Goal: Information Seeking & Learning: Compare options

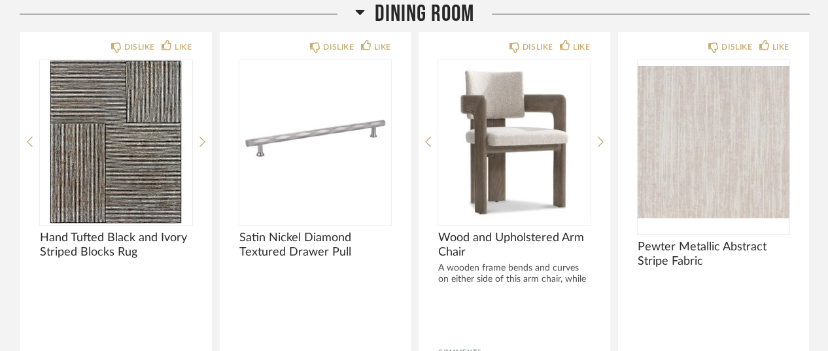
scroll to position [684, 0]
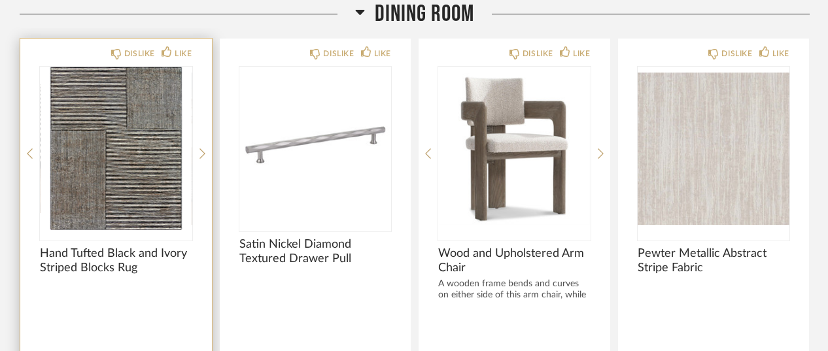
click at [131, 177] on img "0" at bounding box center [116, 149] width 152 height 164
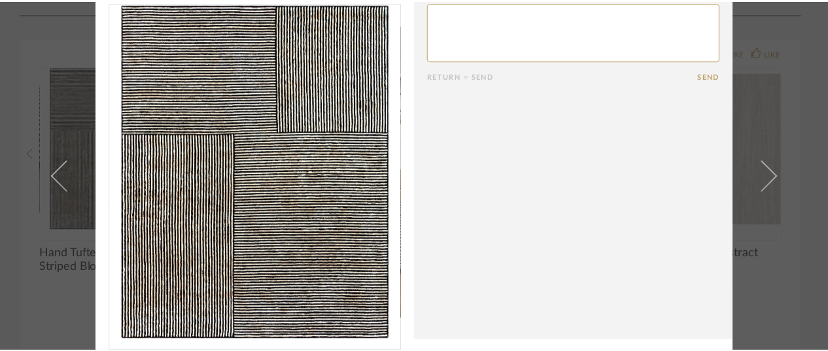
scroll to position [43, 0]
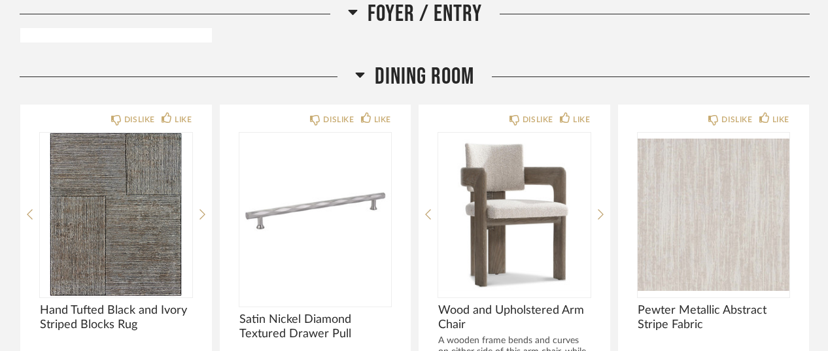
scroll to position [729, 0]
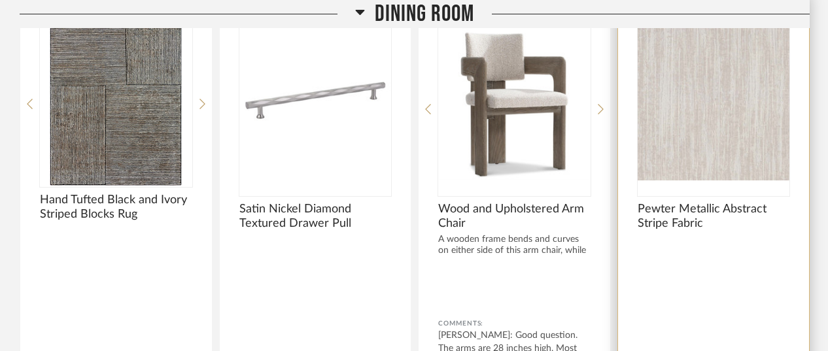
click at [716, 92] on img "0" at bounding box center [714, 104] width 152 height 164
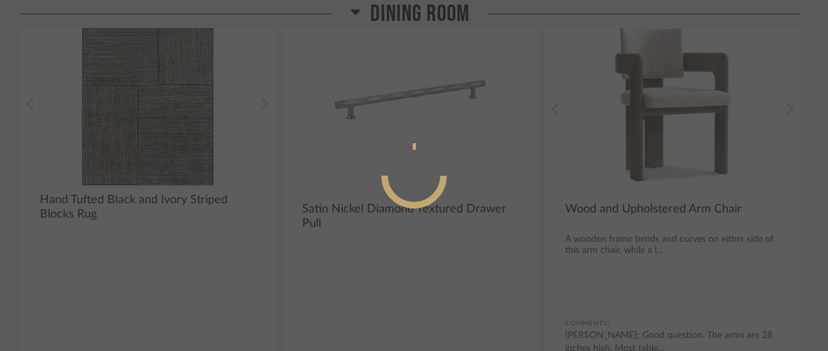
scroll to position [0, 0]
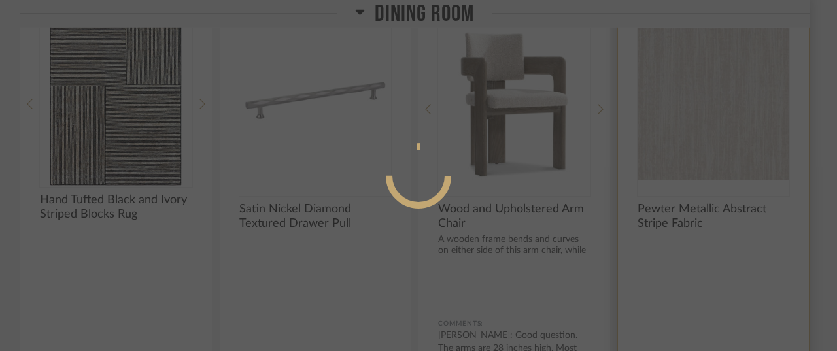
click at [716, 92] on div at bounding box center [418, 175] width 837 height 351
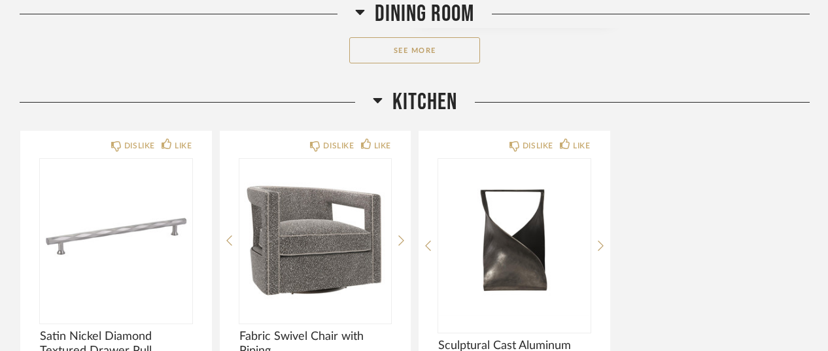
scroll to position [1209, 0]
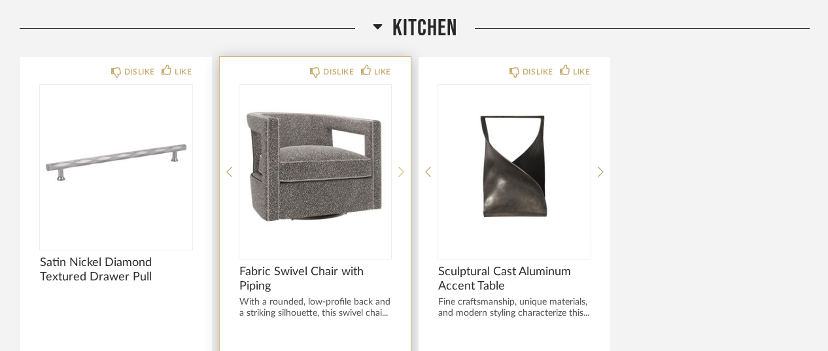
click at [402, 160] on div at bounding box center [401, 172] width 6 height 174
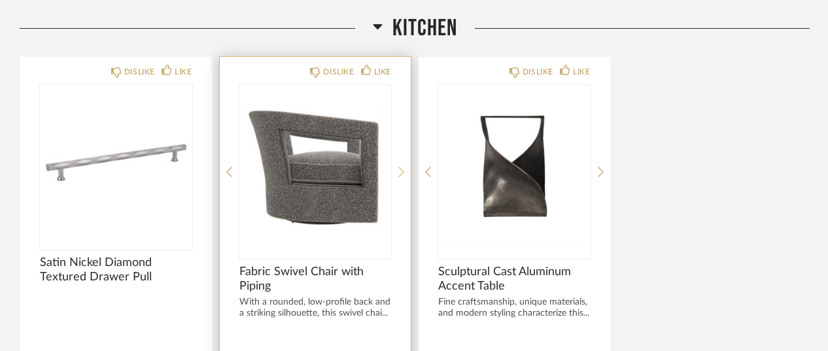
click at [402, 160] on div at bounding box center [401, 172] width 6 height 174
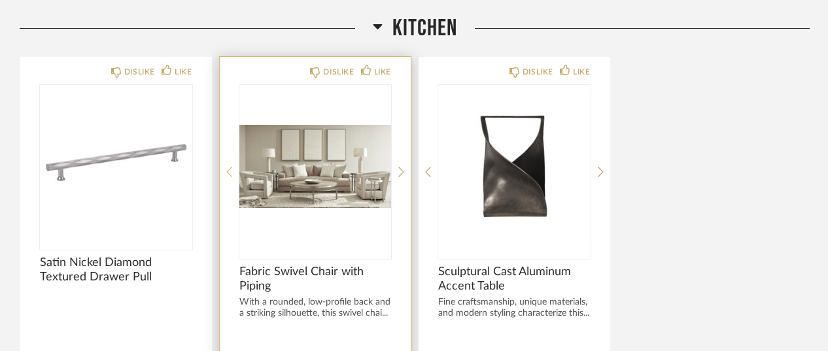
click at [229, 169] on icon at bounding box center [229, 172] width 6 height 12
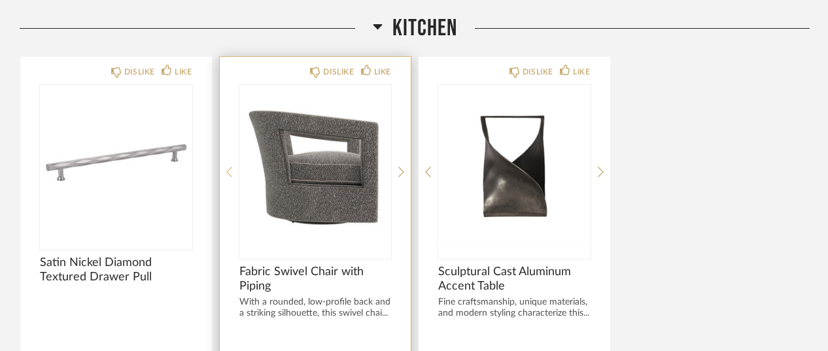
click at [229, 169] on icon at bounding box center [229, 172] width 6 height 12
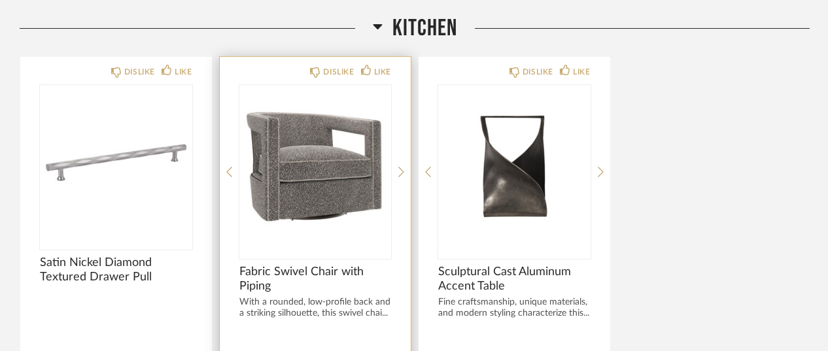
click at [396, 164] on div "DISLIKE LIKE Fabric Swivel Chair with Piping With a rounded, low-profile back a…" at bounding box center [316, 272] width 192 height 430
click at [400, 167] on icon at bounding box center [401, 172] width 6 height 10
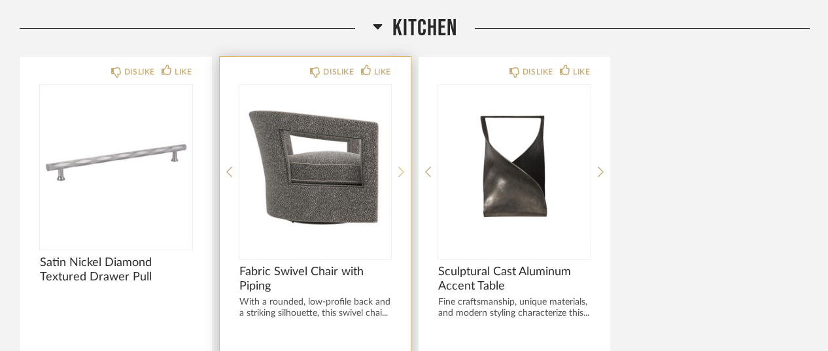
click at [400, 167] on icon at bounding box center [401, 172] width 6 height 10
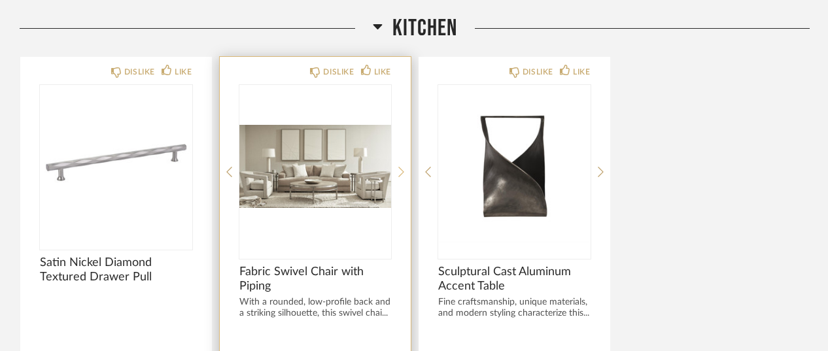
click at [403, 168] on icon at bounding box center [401, 172] width 6 height 10
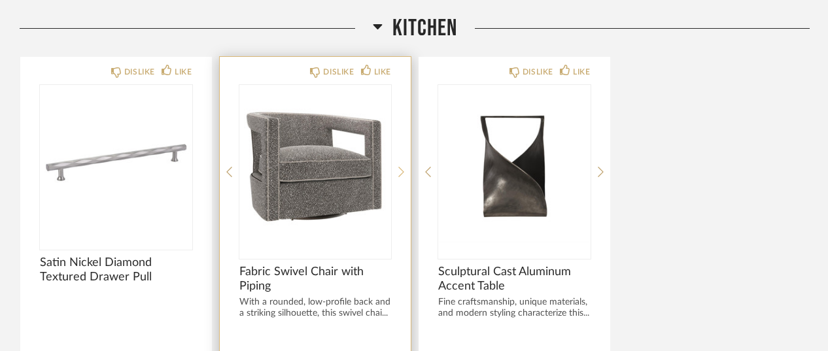
click at [403, 168] on icon at bounding box center [401, 172] width 6 height 10
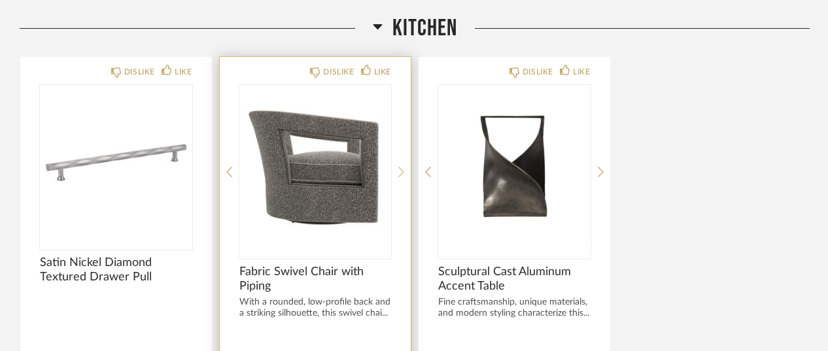
click at [403, 168] on icon at bounding box center [401, 172] width 6 height 10
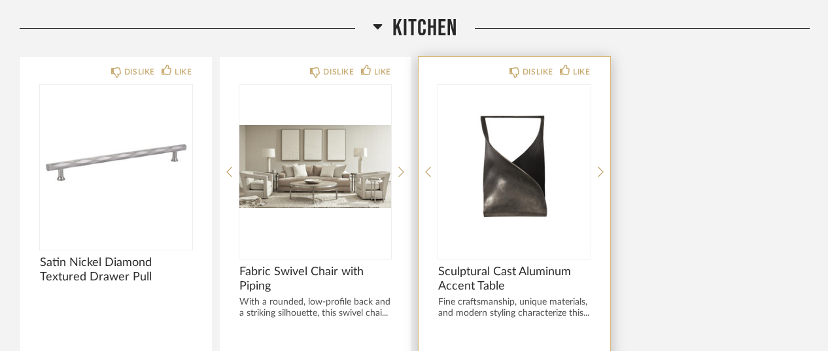
click at [605, 168] on div "DISLIKE LIKE Sculptural Cast Aluminum Accent Table Fine craftsmanship, unique m…" at bounding box center [515, 272] width 192 height 430
click at [602, 166] on icon at bounding box center [601, 172] width 6 height 12
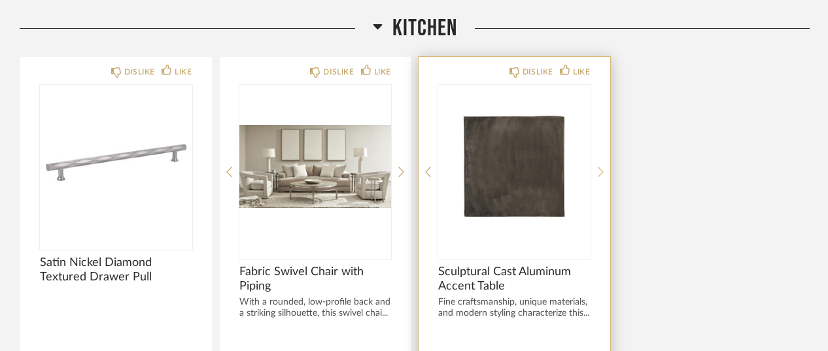
click at [602, 166] on icon at bounding box center [601, 172] width 6 height 12
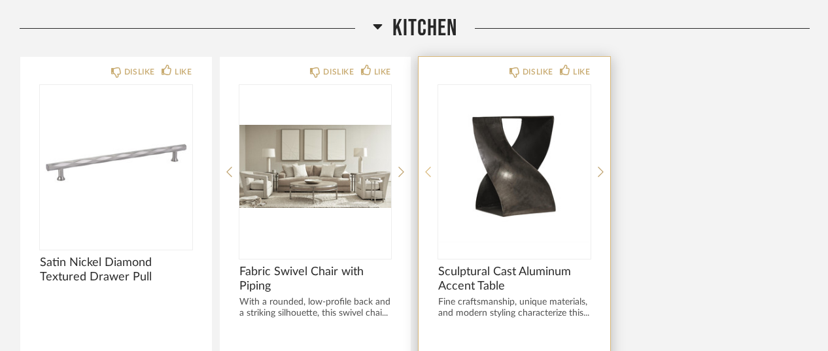
click at [425, 169] on icon at bounding box center [428, 172] width 6 height 12
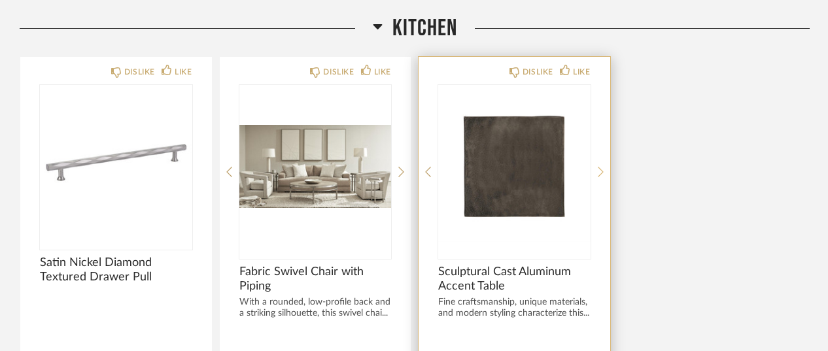
click at [600, 168] on icon at bounding box center [601, 172] width 6 height 12
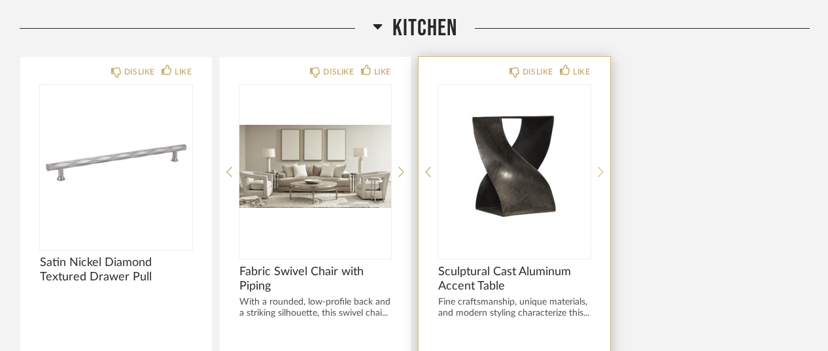
click at [600, 168] on icon at bounding box center [601, 172] width 6 height 12
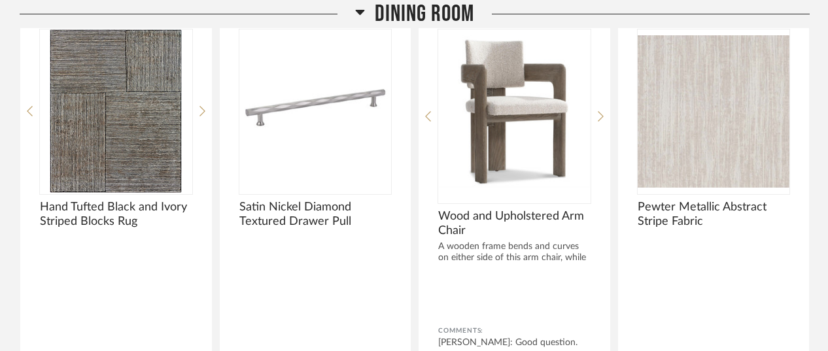
scroll to position [720, 0]
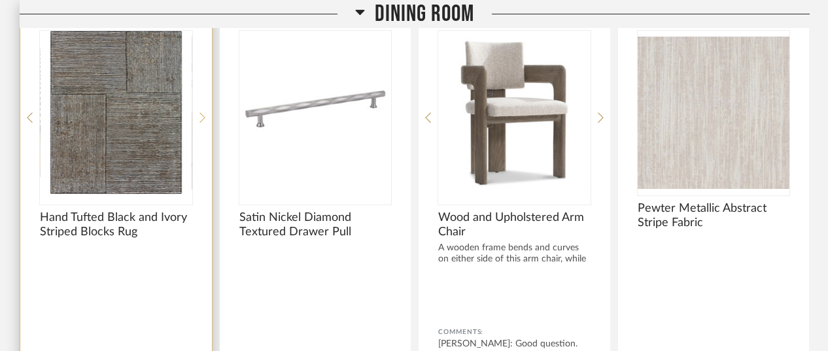
click at [200, 109] on div at bounding box center [202, 118] width 6 height 174
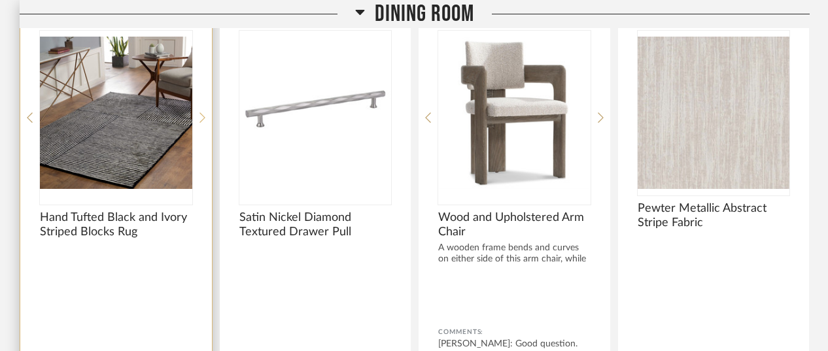
click at [200, 109] on div at bounding box center [202, 118] width 6 height 174
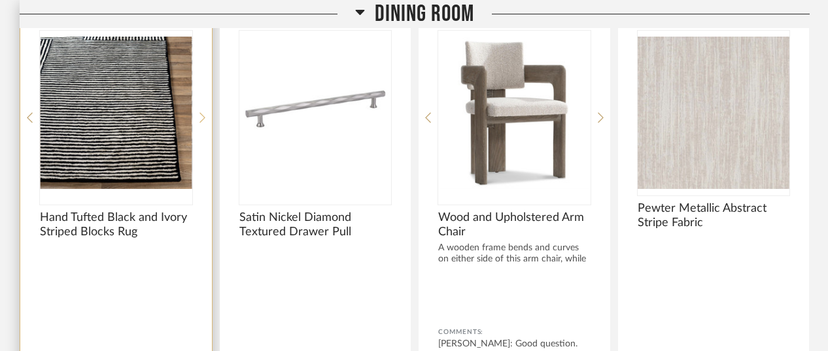
click at [200, 109] on div at bounding box center [202, 118] width 6 height 174
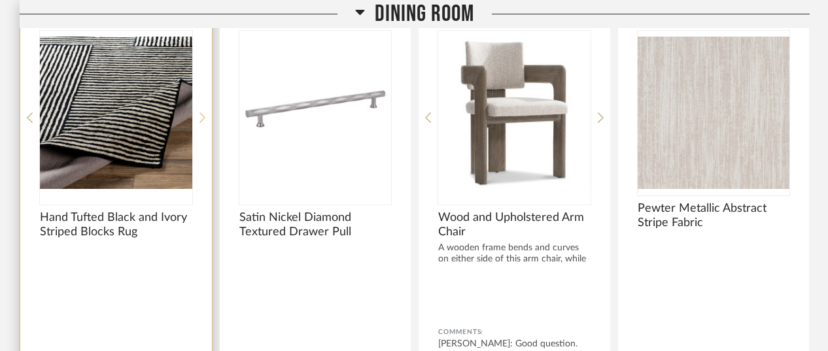
click at [200, 109] on div at bounding box center [202, 118] width 6 height 174
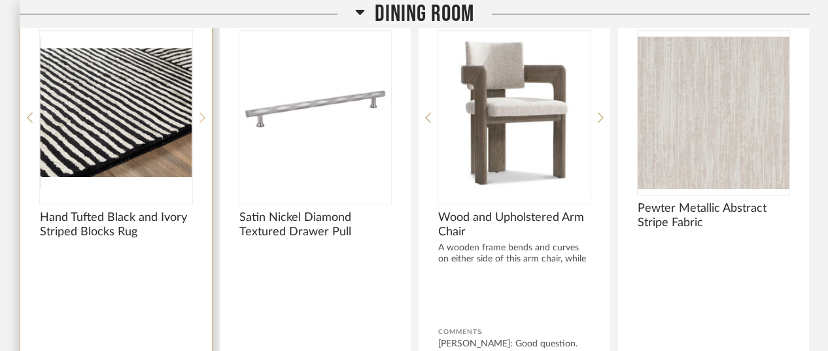
click at [200, 109] on div at bounding box center [202, 118] width 6 height 174
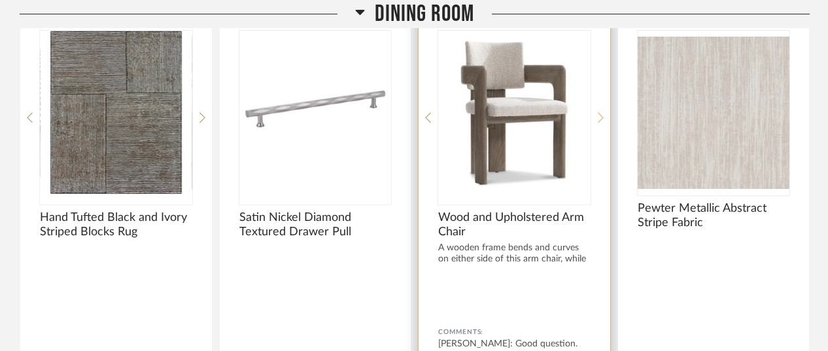
click at [598, 116] on icon at bounding box center [601, 118] width 6 height 12
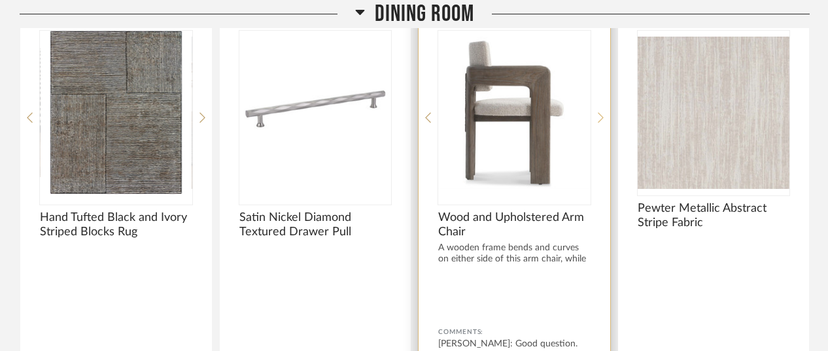
click at [598, 116] on icon at bounding box center [601, 118] width 6 height 12
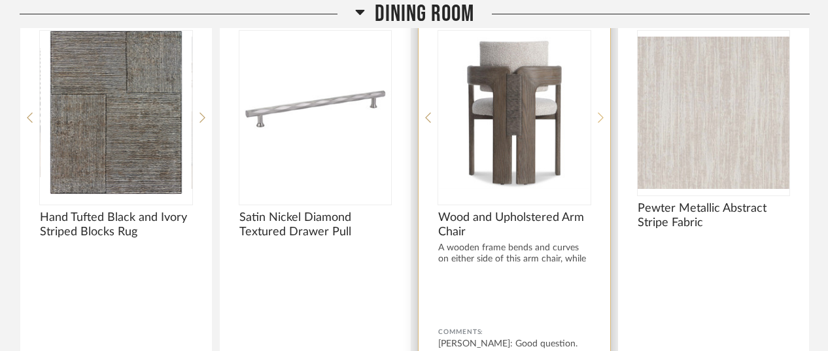
click at [598, 116] on icon at bounding box center [601, 118] width 6 height 12
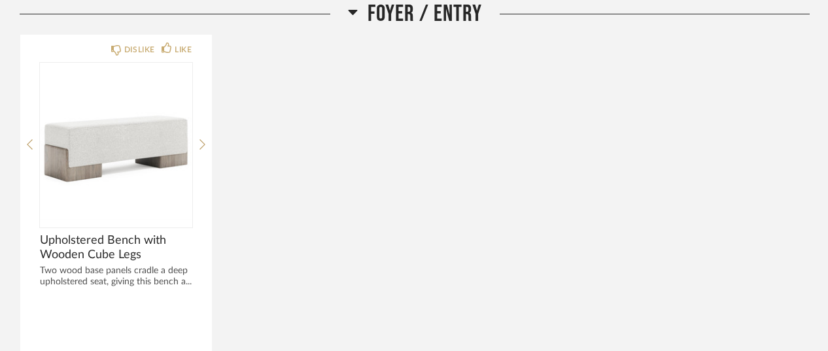
scroll to position [205, 0]
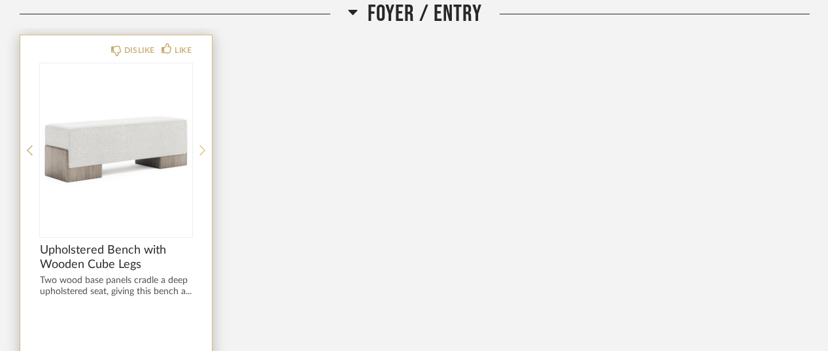
click at [201, 150] on icon at bounding box center [202, 151] width 6 height 12
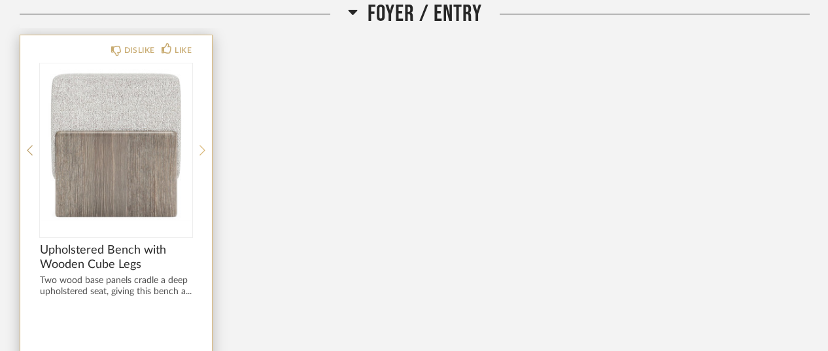
click at [201, 150] on icon at bounding box center [202, 151] width 6 height 12
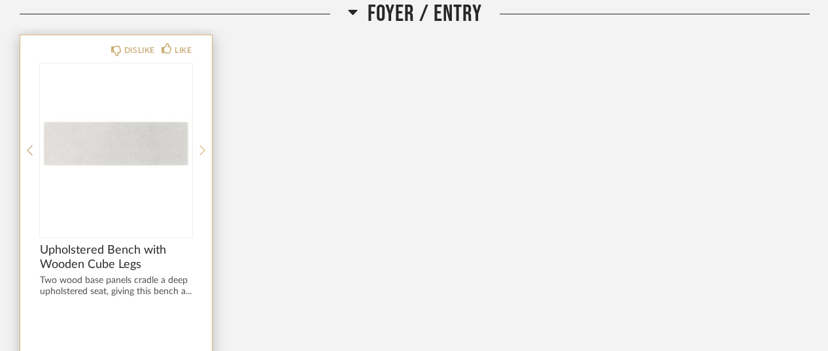
click at [201, 150] on icon at bounding box center [202, 151] width 6 height 12
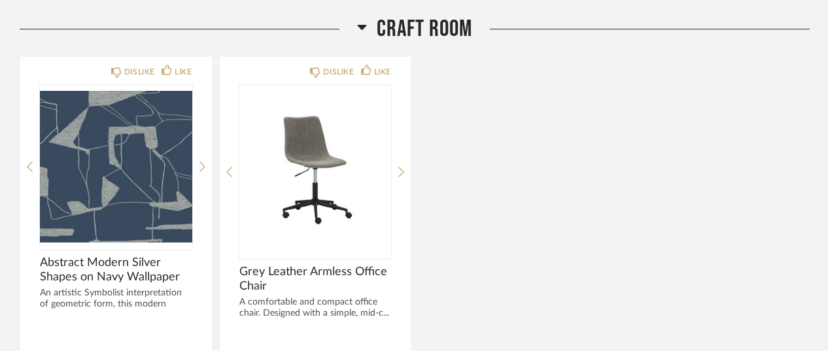
scroll to position [1722, 0]
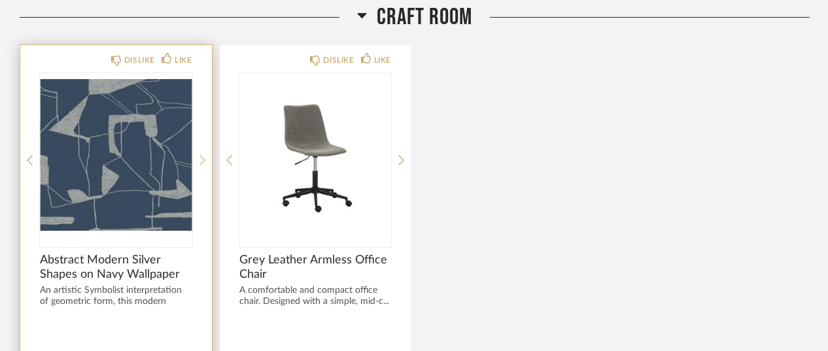
click at [201, 154] on icon at bounding box center [202, 160] width 6 height 12
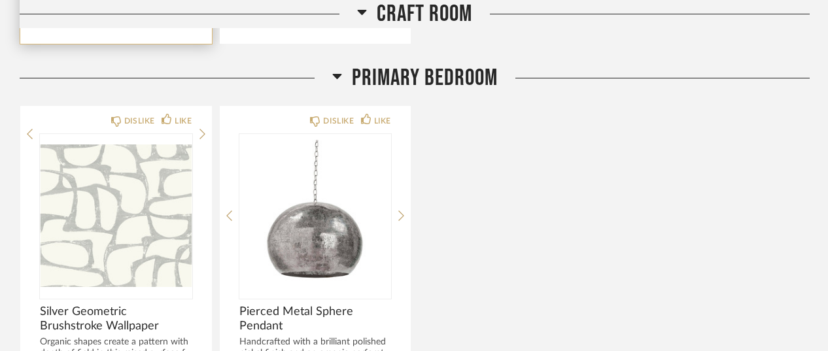
scroll to position [2154, 0]
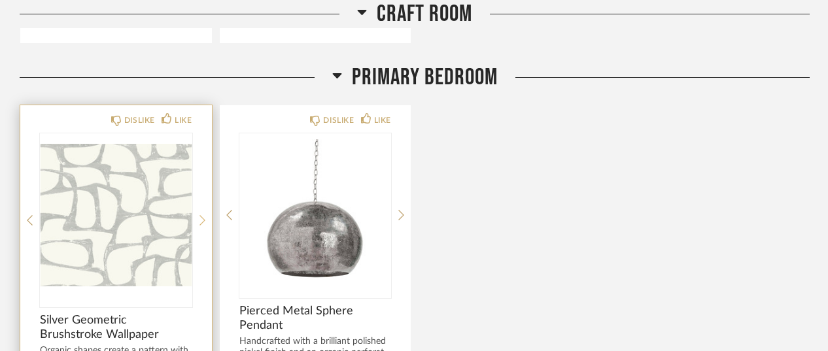
click at [203, 209] on div at bounding box center [202, 220] width 6 height 174
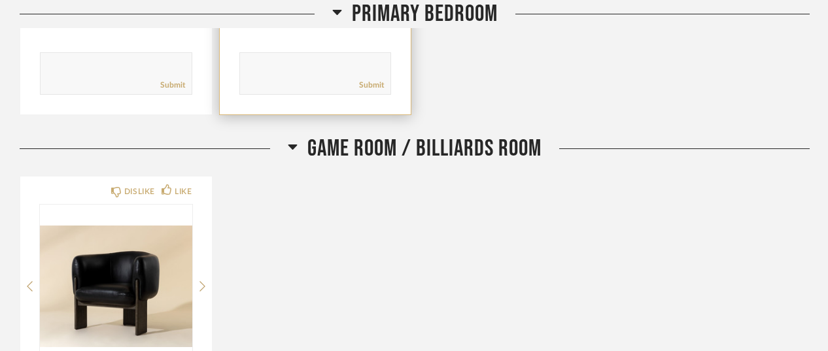
scroll to position [2635, 0]
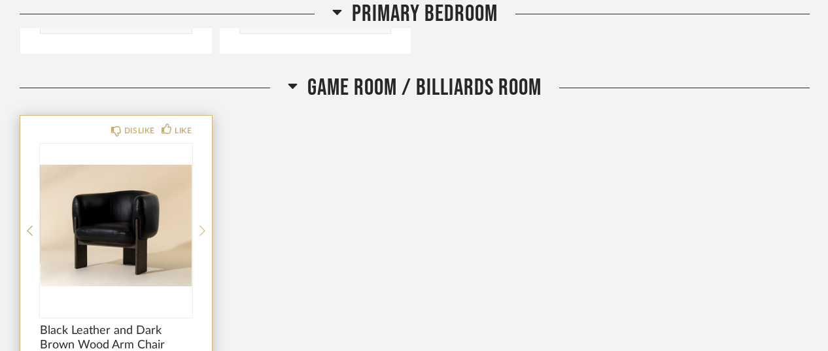
click at [204, 216] on div at bounding box center [202, 231] width 6 height 174
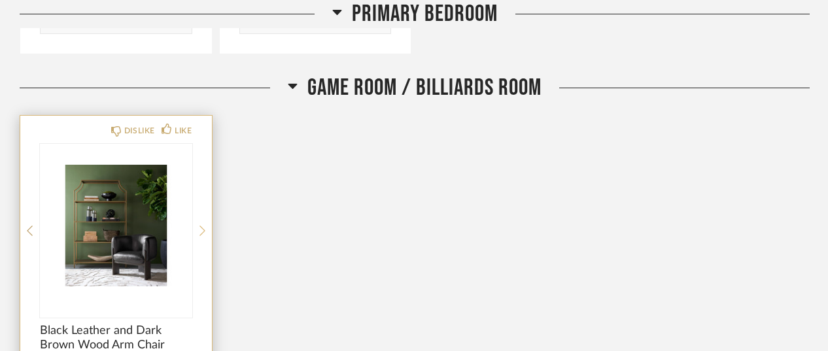
click at [204, 216] on div at bounding box center [202, 231] width 6 height 174
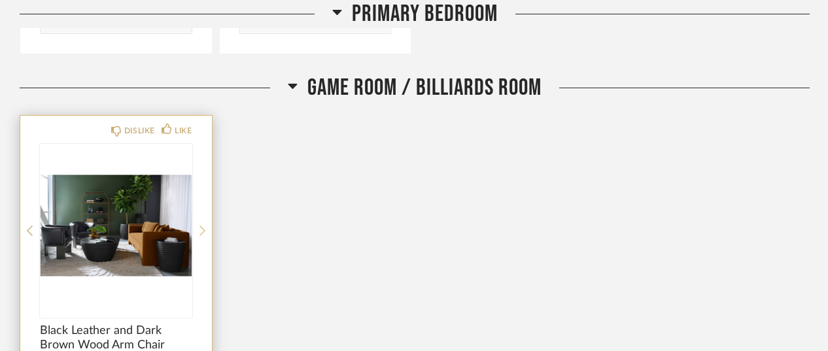
click at [204, 216] on div at bounding box center [202, 231] width 6 height 174
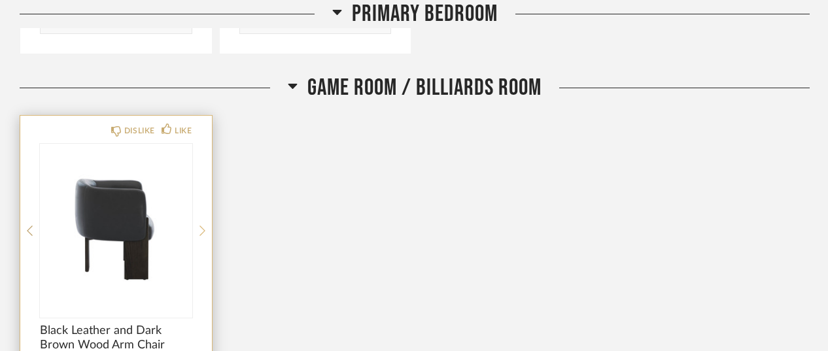
click at [204, 216] on div at bounding box center [202, 231] width 6 height 174
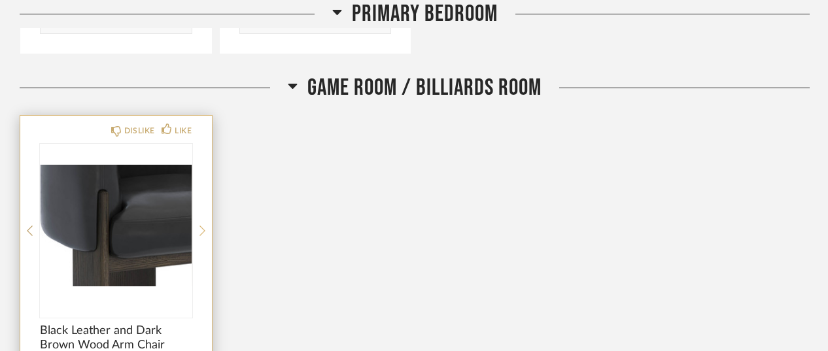
click at [204, 216] on div at bounding box center [202, 231] width 6 height 174
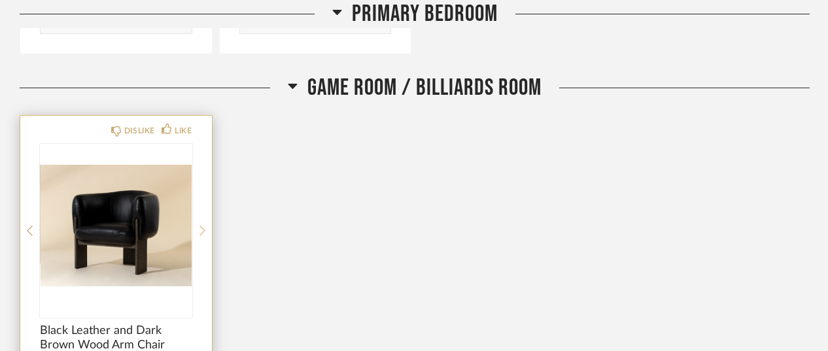
click at [204, 216] on div at bounding box center [202, 231] width 6 height 174
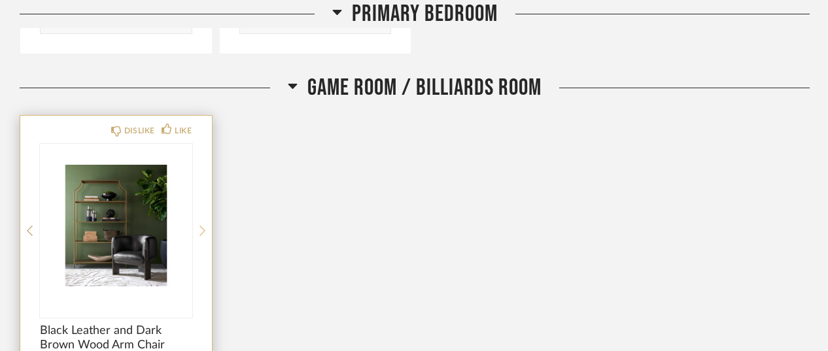
click at [204, 216] on div at bounding box center [202, 231] width 6 height 174
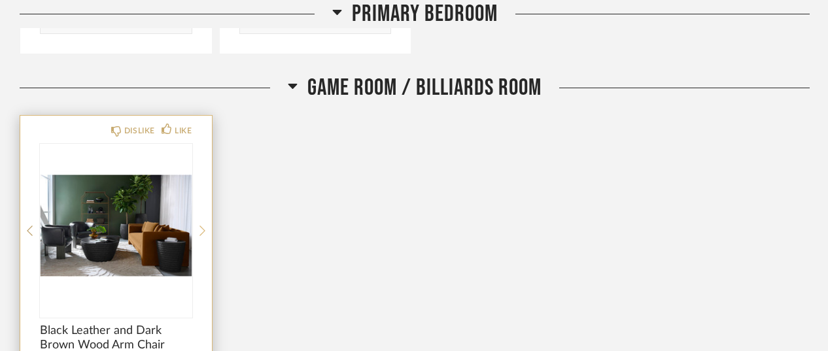
click at [204, 216] on div at bounding box center [202, 231] width 6 height 174
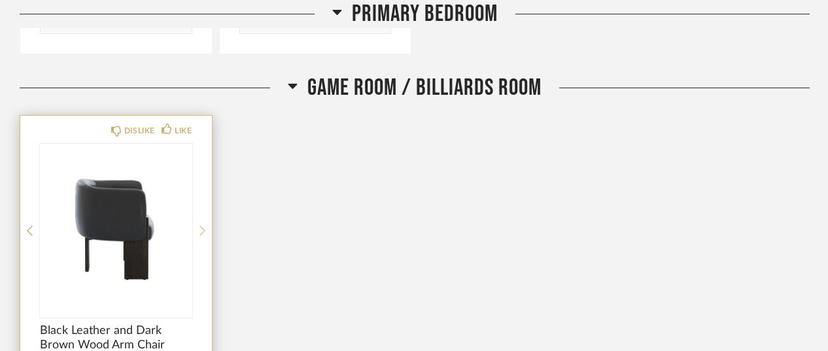
click at [203, 228] on icon at bounding box center [202, 231] width 6 height 10
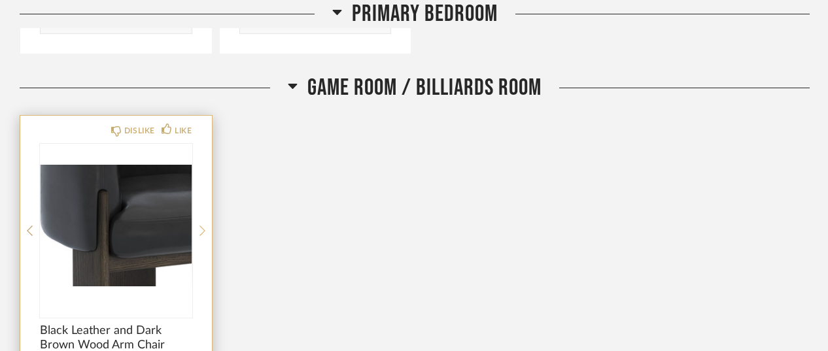
click at [203, 228] on icon at bounding box center [202, 231] width 6 height 10
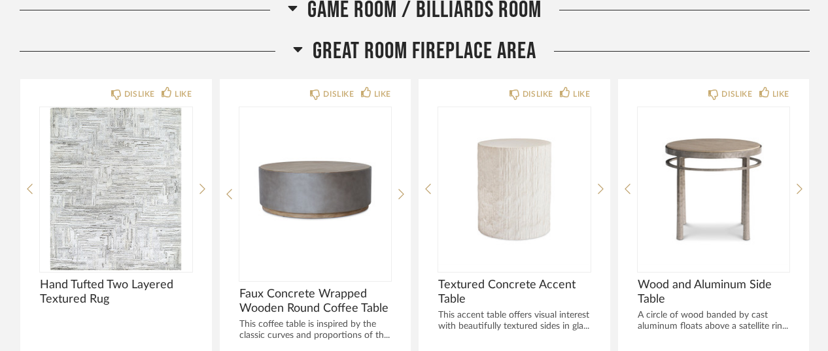
scroll to position [3163, 0]
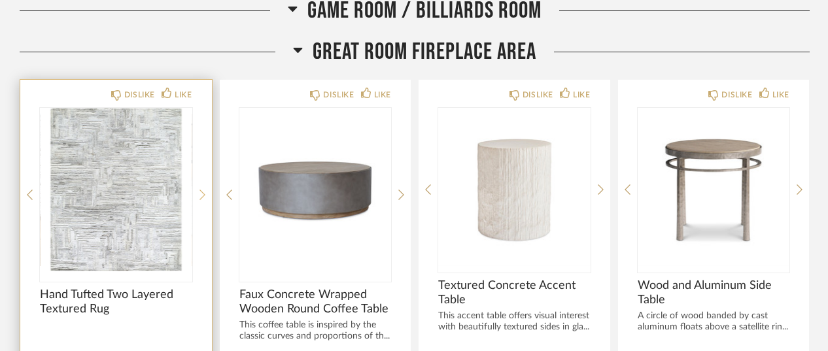
click at [203, 179] on div at bounding box center [202, 195] width 6 height 174
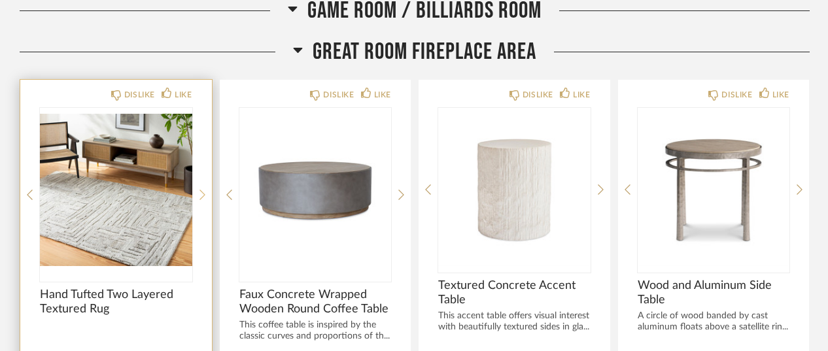
click at [203, 179] on div at bounding box center [202, 195] width 6 height 174
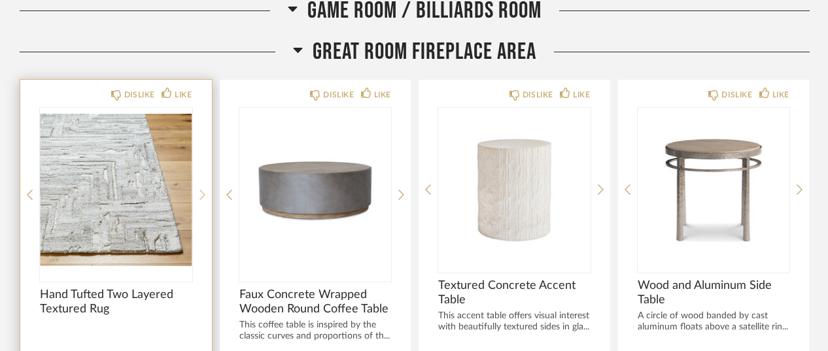
click at [203, 179] on div at bounding box center [202, 195] width 6 height 174
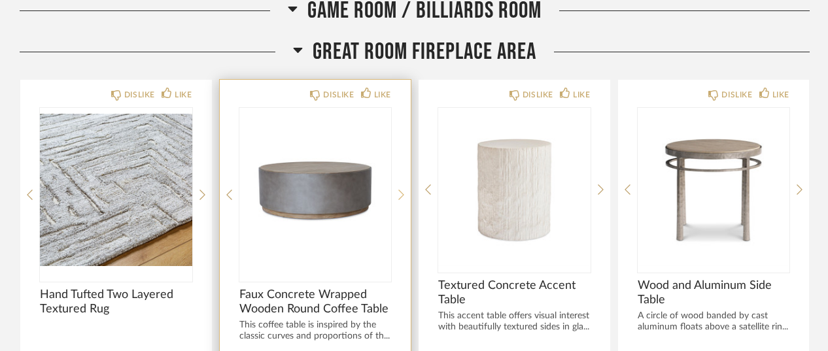
click at [402, 190] on icon at bounding box center [401, 195] width 6 height 12
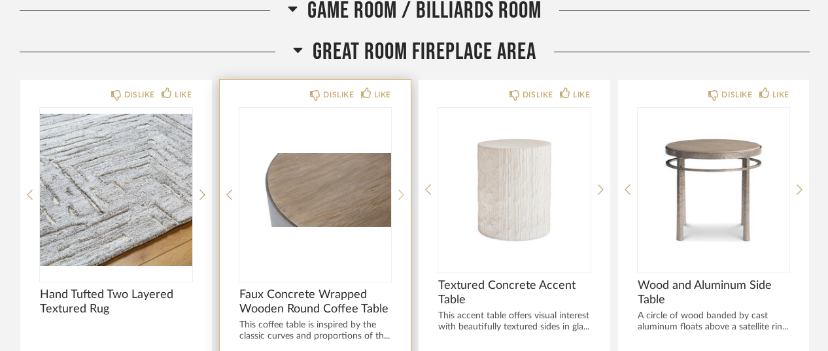
click at [402, 190] on icon at bounding box center [401, 195] width 6 height 12
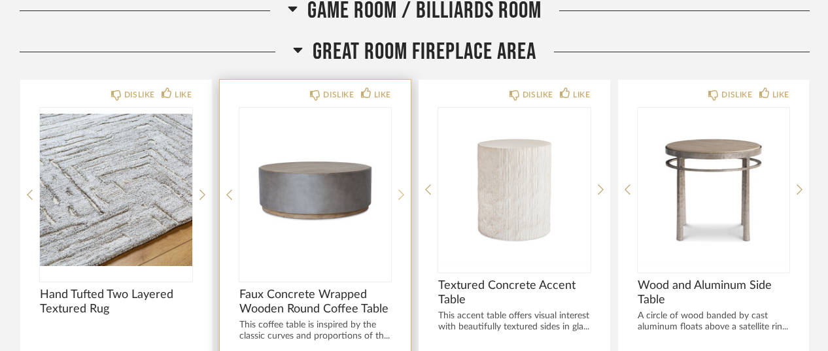
click at [402, 190] on icon at bounding box center [401, 195] width 6 height 12
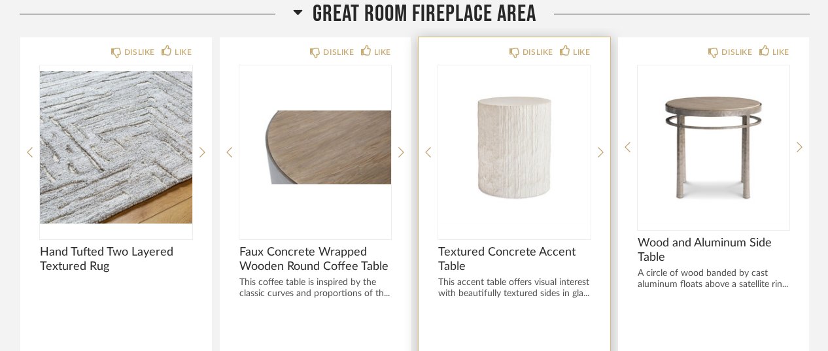
scroll to position [3183, 0]
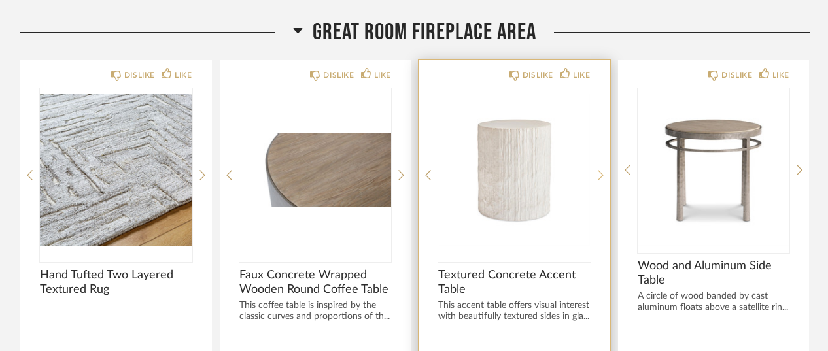
click at [602, 169] on icon at bounding box center [601, 175] width 6 height 12
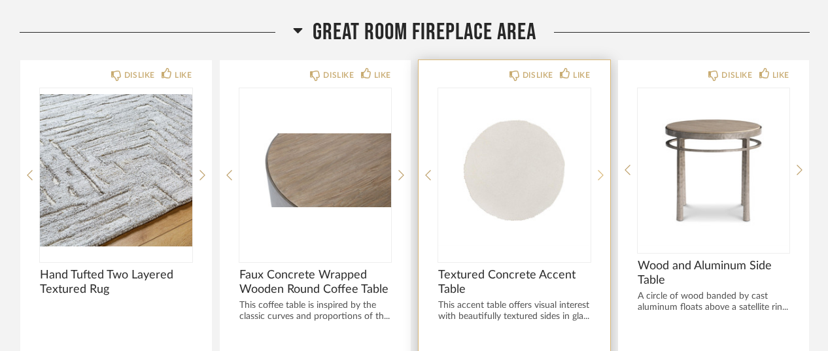
click at [602, 169] on icon at bounding box center [601, 175] width 6 height 12
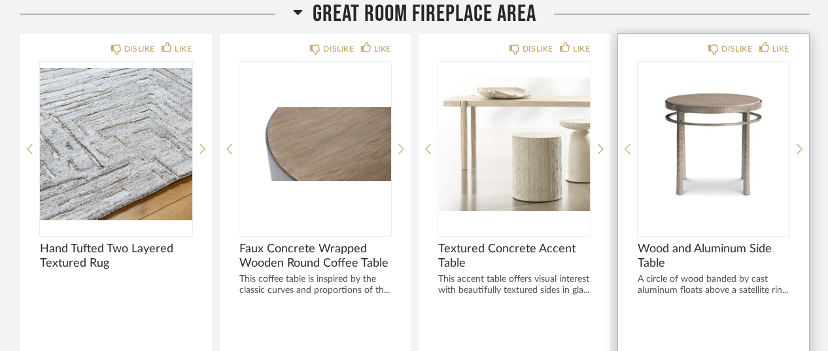
scroll to position [3208, 0]
click at [801, 145] on icon at bounding box center [800, 150] width 6 height 12
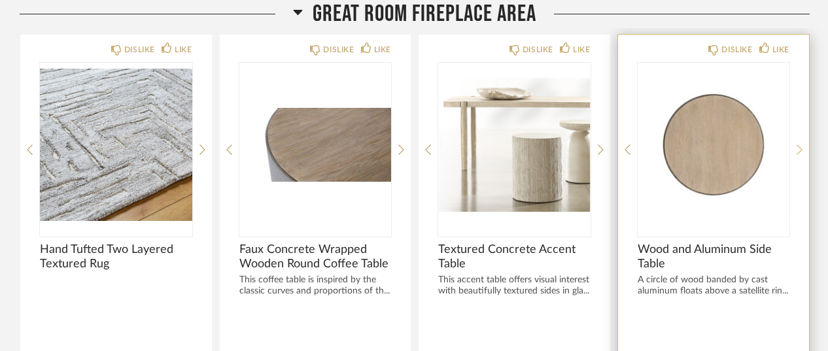
click at [801, 145] on icon at bounding box center [800, 150] width 6 height 12
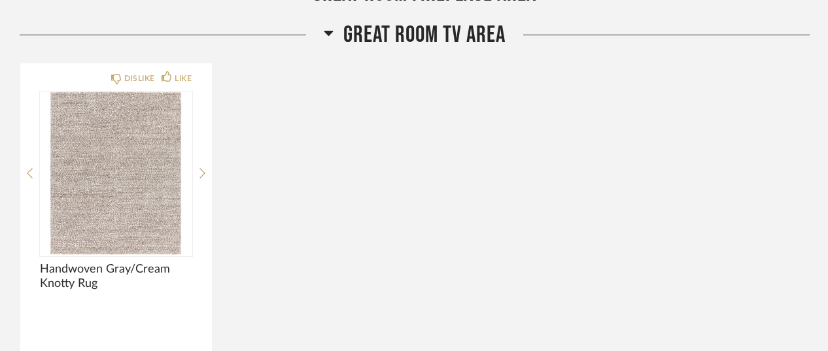
scroll to position [3741, 0]
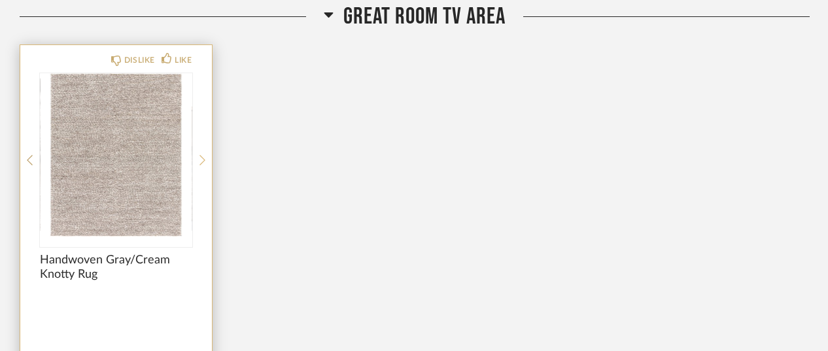
click at [200, 147] on div at bounding box center [202, 160] width 6 height 174
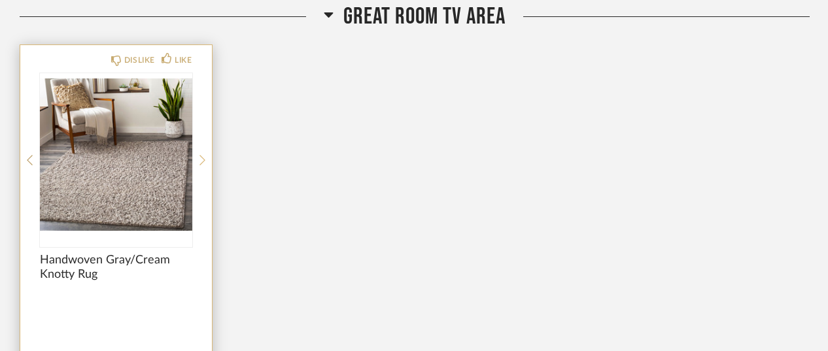
click at [200, 147] on div at bounding box center [202, 160] width 6 height 174
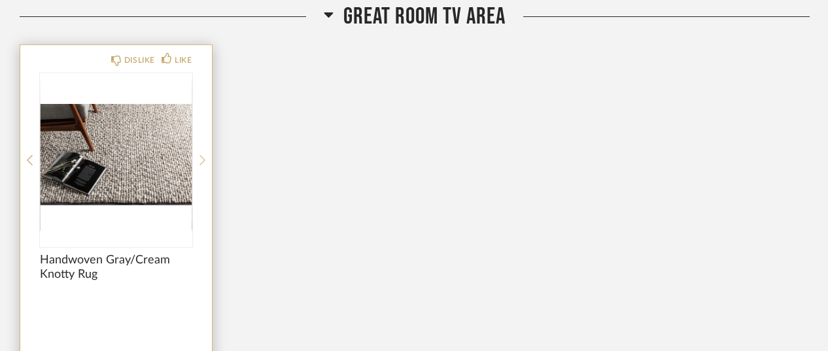
click at [200, 147] on div at bounding box center [202, 160] width 6 height 174
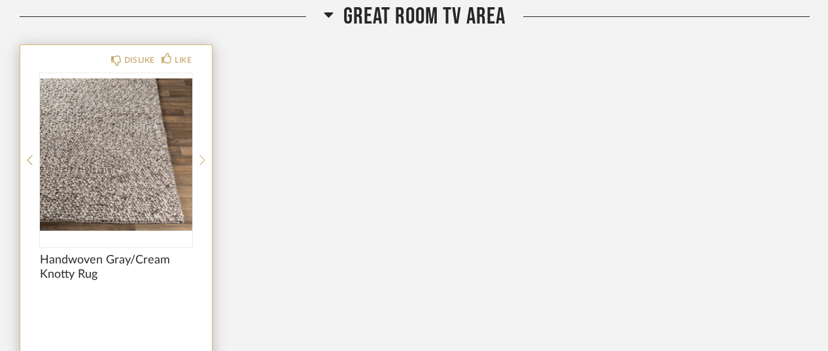
click at [200, 147] on div at bounding box center [202, 160] width 6 height 174
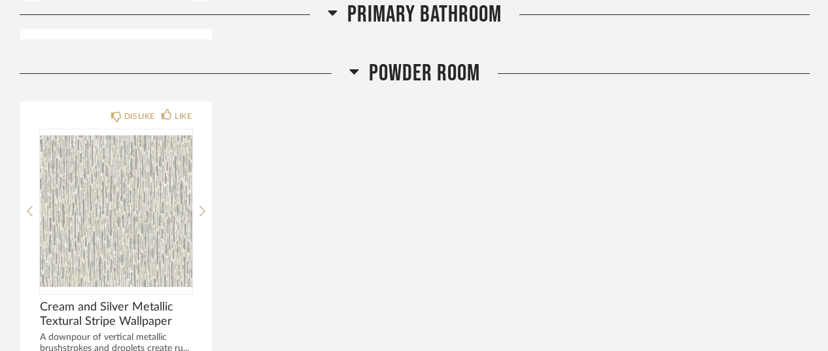
scroll to position [4614, 0]
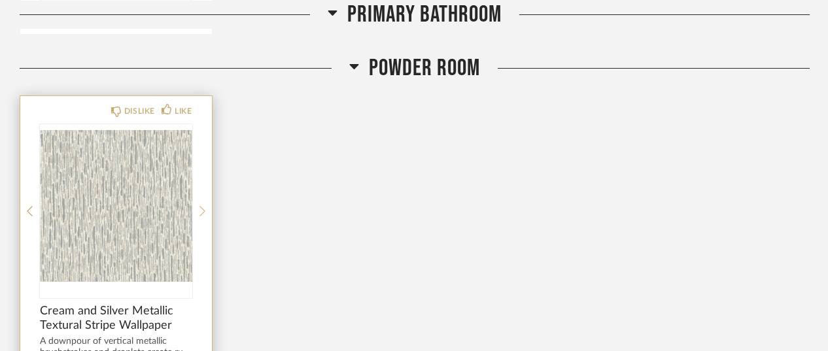
click at [201, 196] on div at bounding box center [202, 211] width 6 height 174
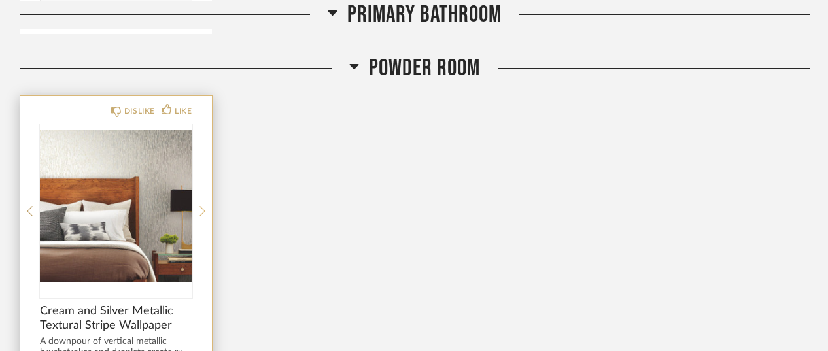
click at [203, 205] on icon at bounding box center [202, 211] width 6 height 12
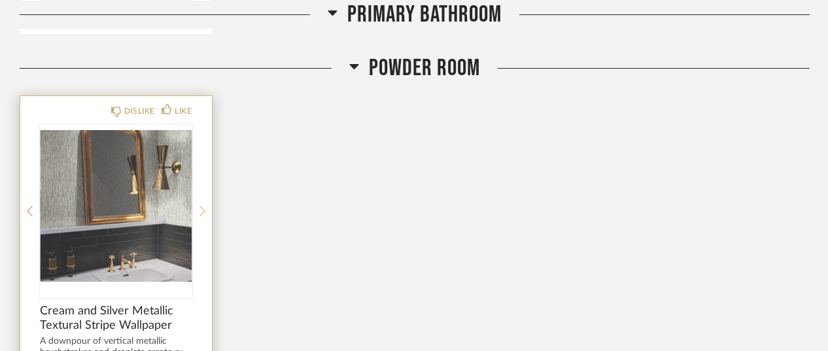
click at [203, 205] on icon at bounding box center [202, 211] width 6 height 12
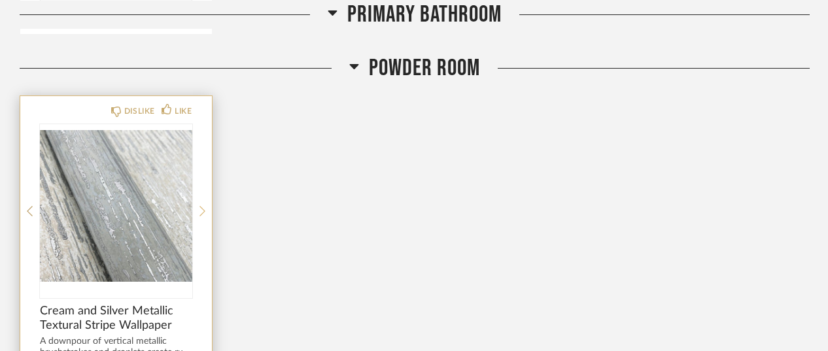
click at [203, 205] on icon at bounding box center [202, 211] width 6 height 12
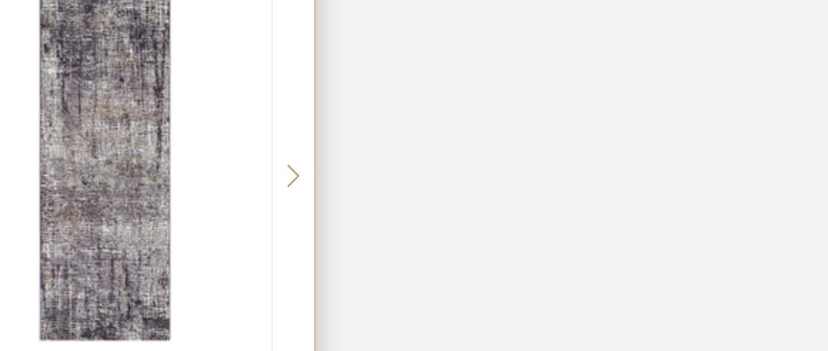
scroll to position [5126, 0]
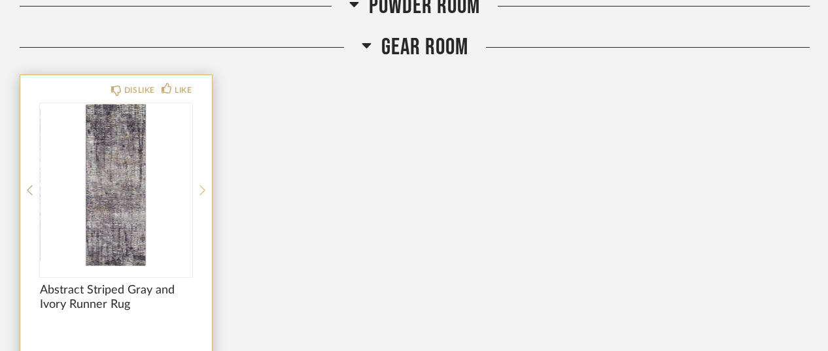
click at [200, 184] on icon at bounding box center [202, 190] width 6 height 12
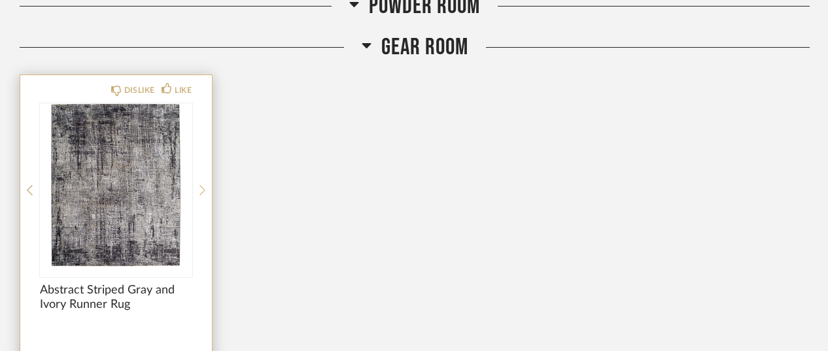
click at [200, 184] on icon at bounding box center [202, 190] width 6 height 12
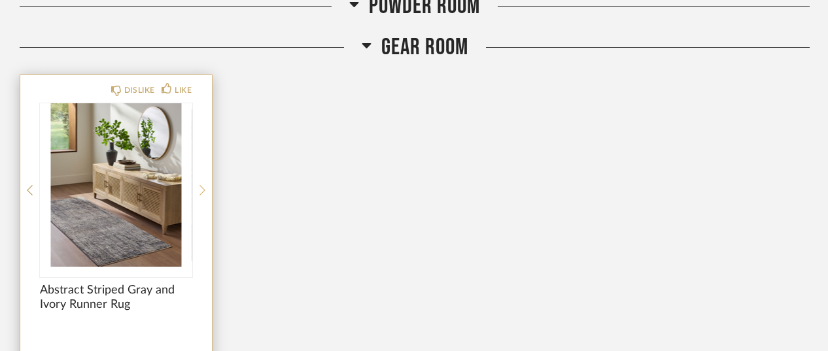
click at [200, 184] on icon at bounding box center [202, 190] width 6 height 12
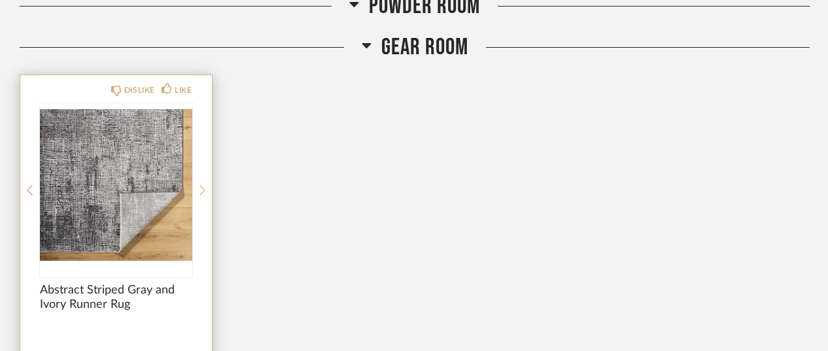
click at [200, 184] on icon at bounding box center [202, 190] width 6 height 12
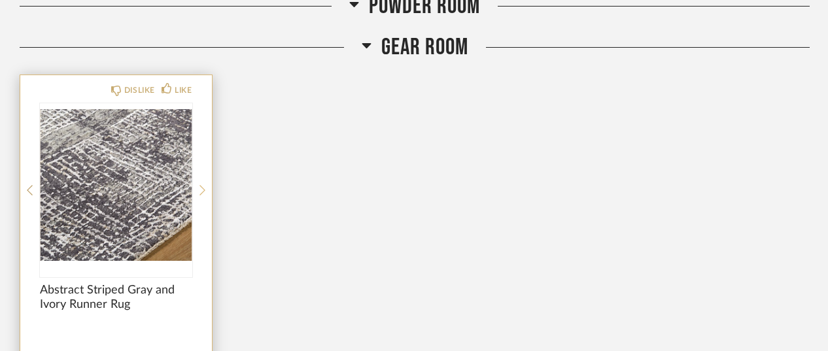
click at [200, 184] on icon at bounding box center [202, 190] width 6 height 12
